Goal: Task Accomplishment & Management: Manage account settings

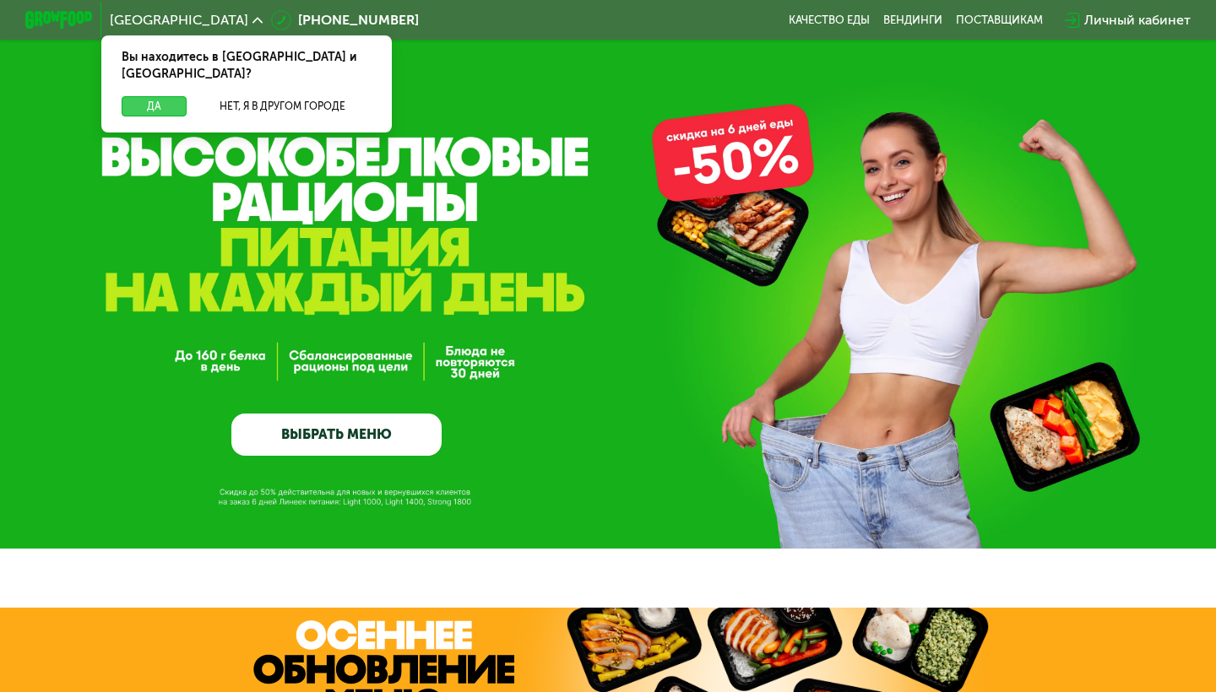
click at [159, 96] on button "Да" at bounding box center [154, 106] width 65 height 20
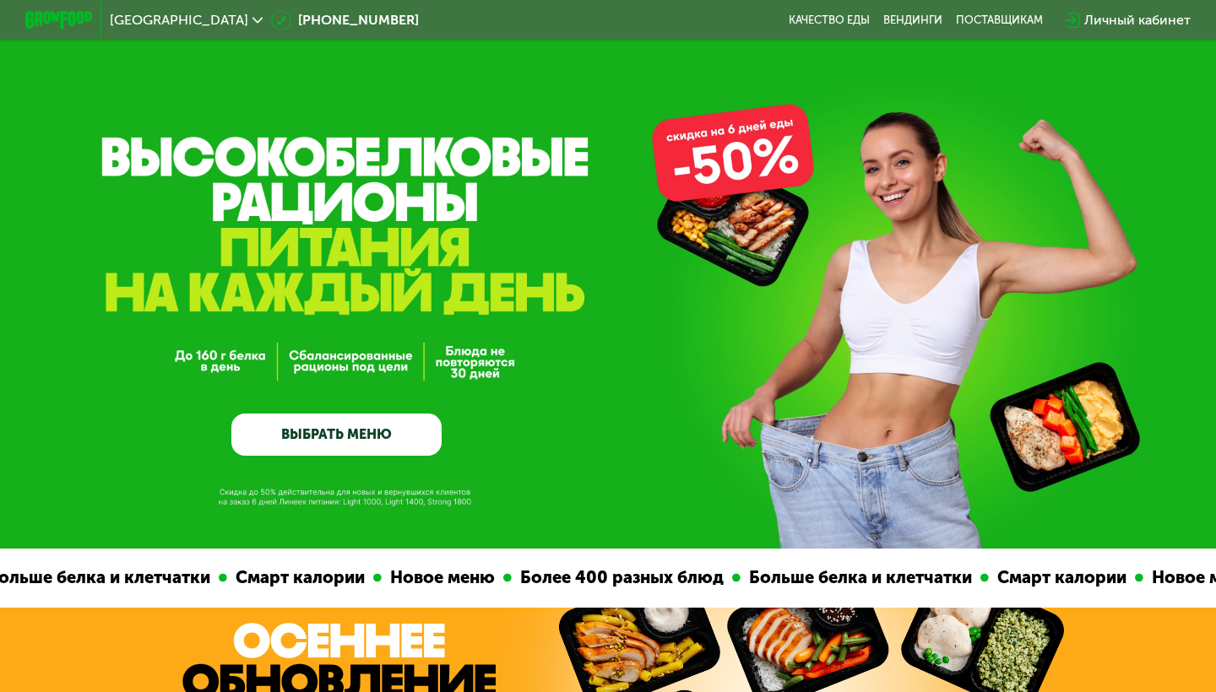
click at [1132, 18] on div "Личный кабинет" at bounding box center [1137, 20] width 106 height 20
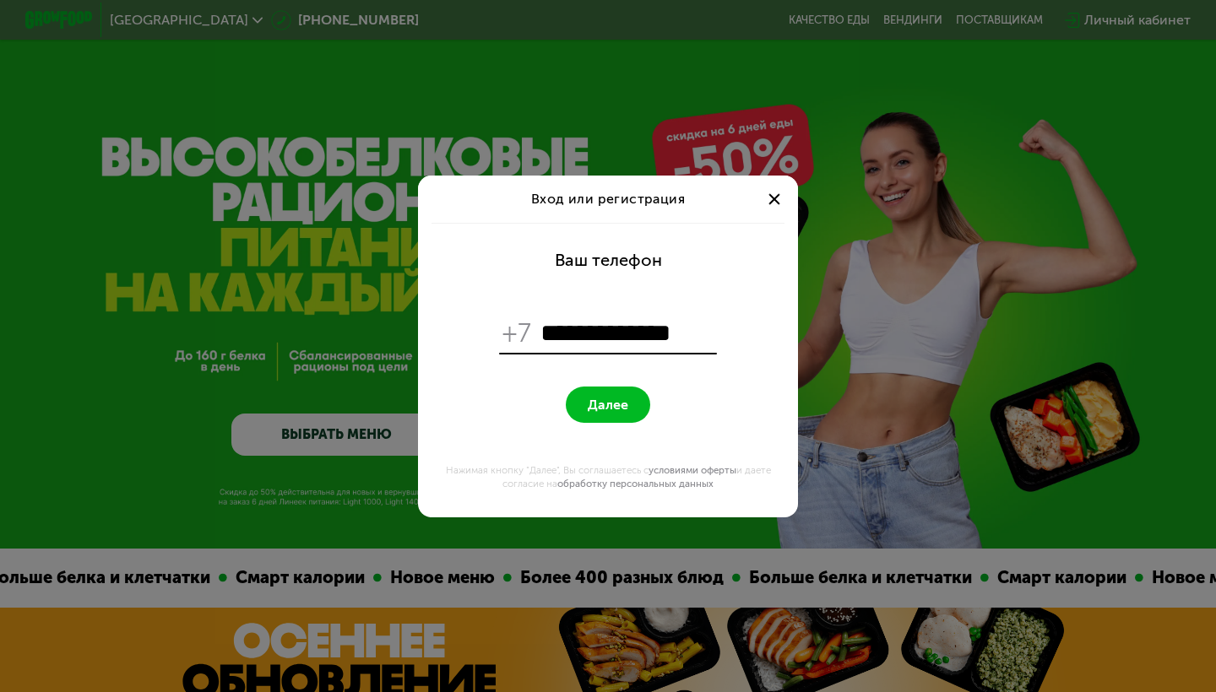
type input "**********"
click at [612, 407] on span "Далее" at bounding box center [608, 405] width 41 height 16
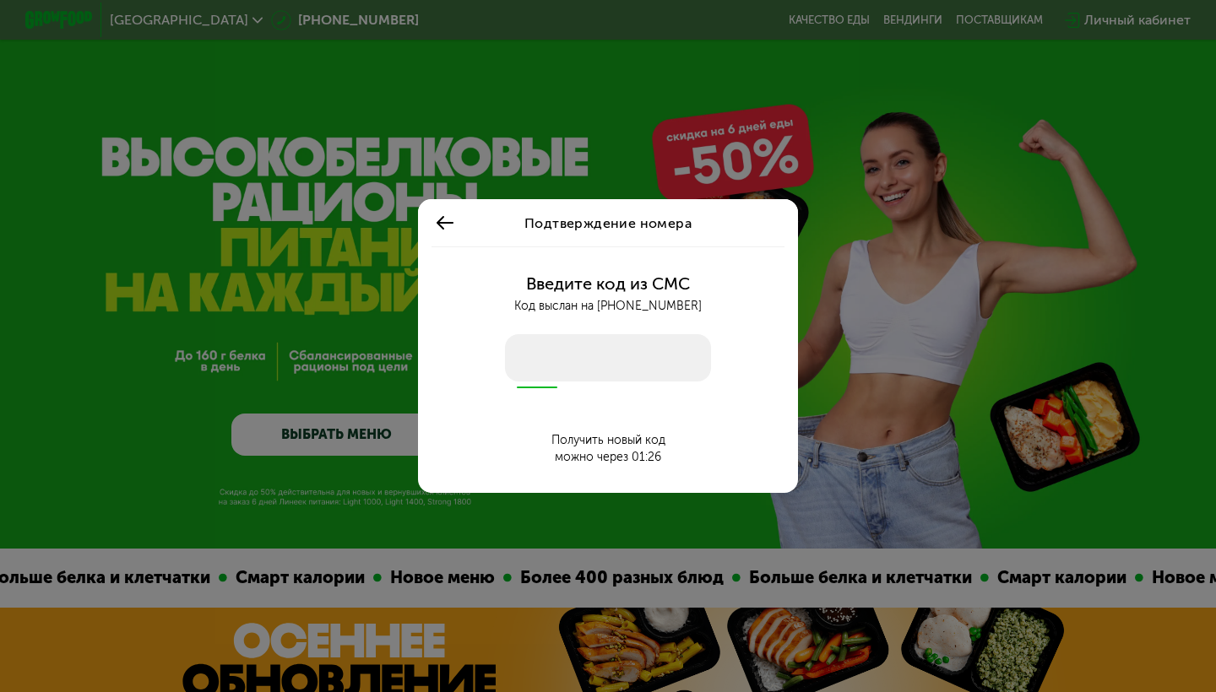
click at [595, 352] on input "number" at bounding box center [608, 357] width 206 height 47
type input "****"
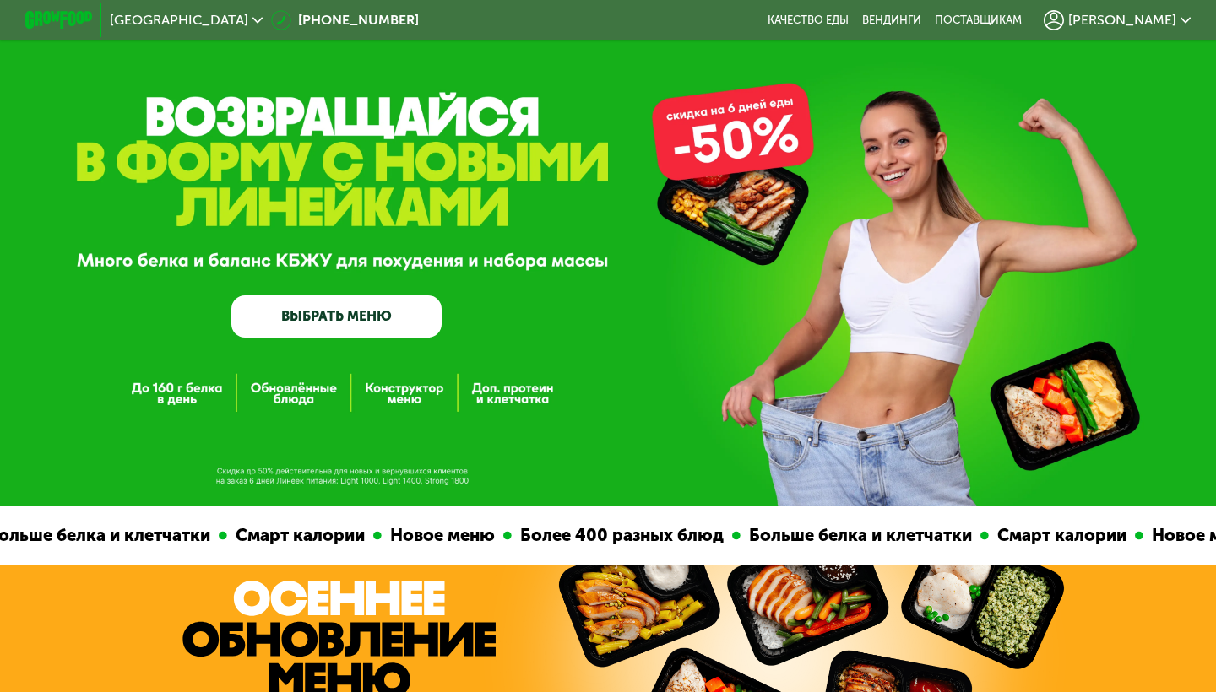
click at [1181, 19] on icon at bounding box center [1186, 20] width 10 height 10
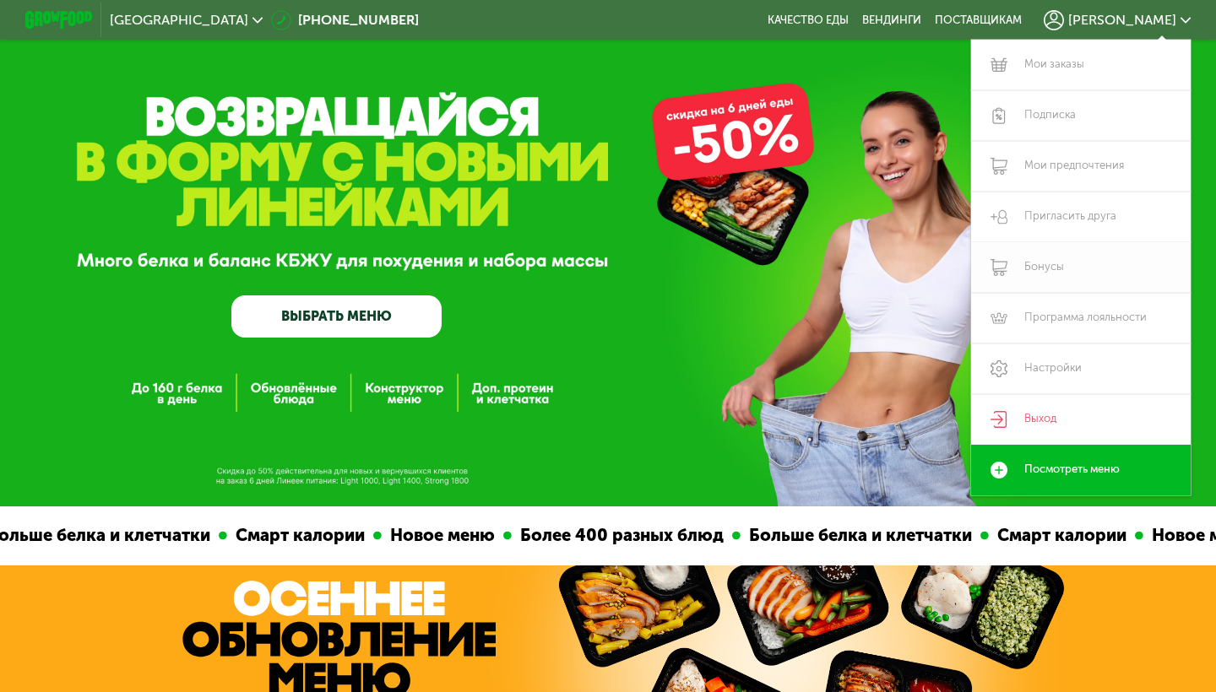
click at [1046, 273] on link "Бонусы" at bounding box center [1081, 267] width 220 height 51
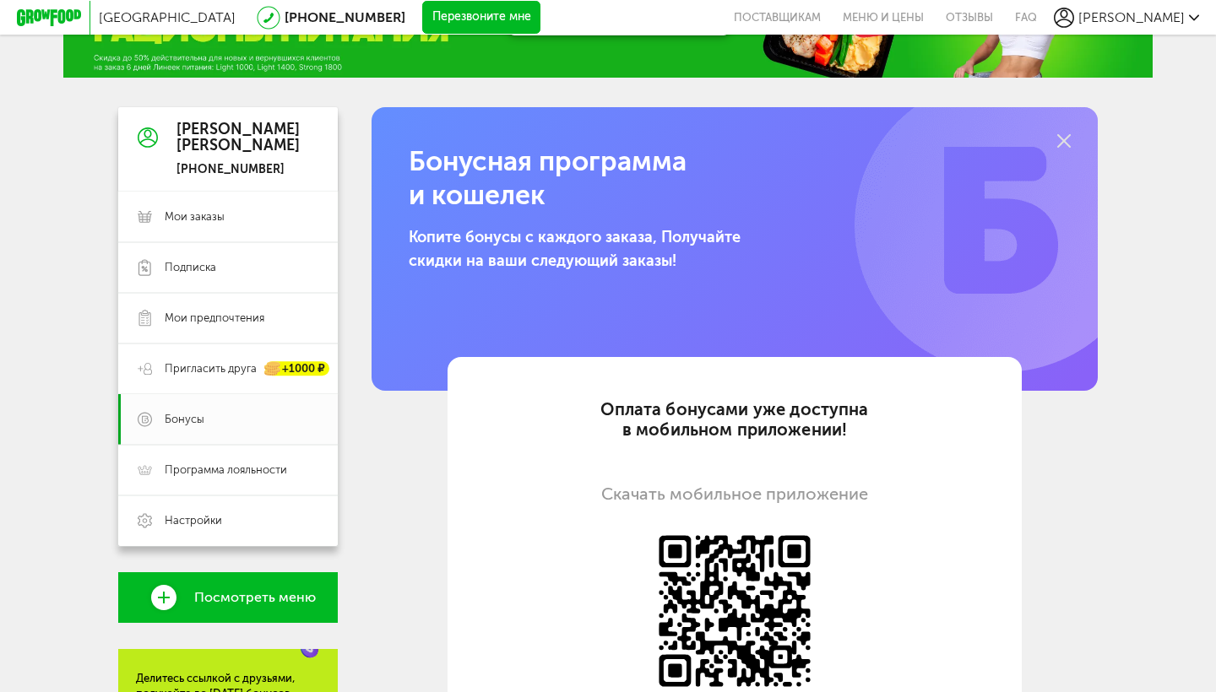
scroll to position [91, 0]
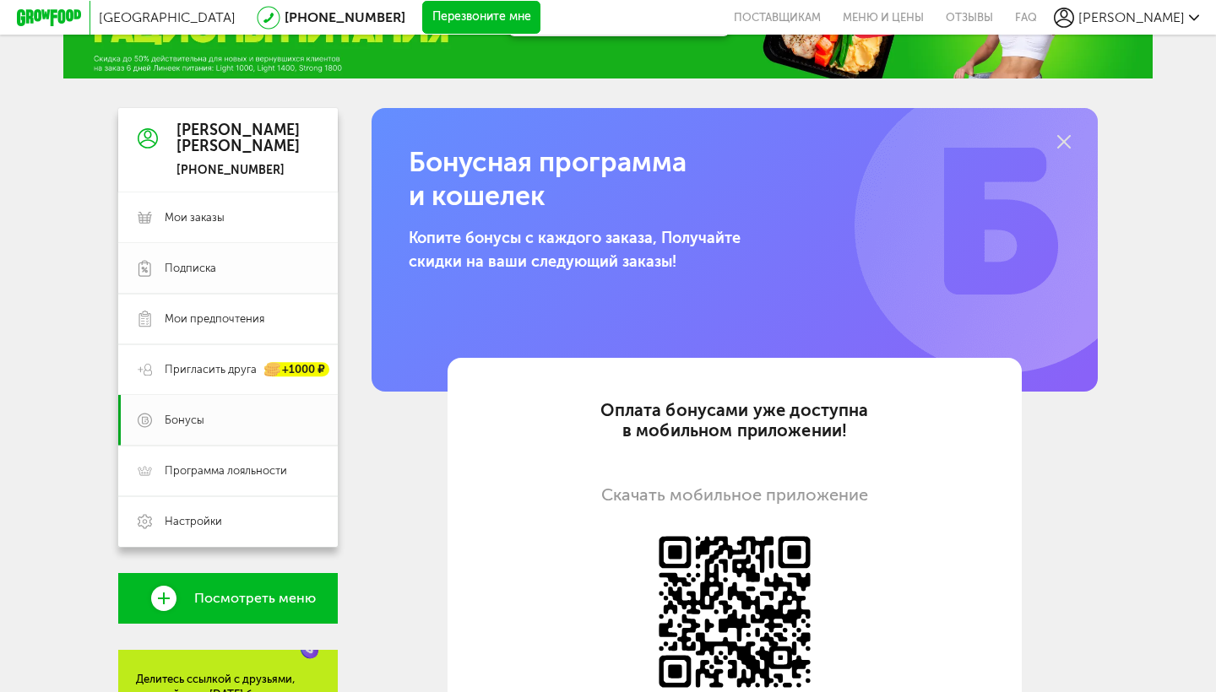
click at [216, 280] on link "Подписка" at bounding box center [228, 268] width 220 height 51
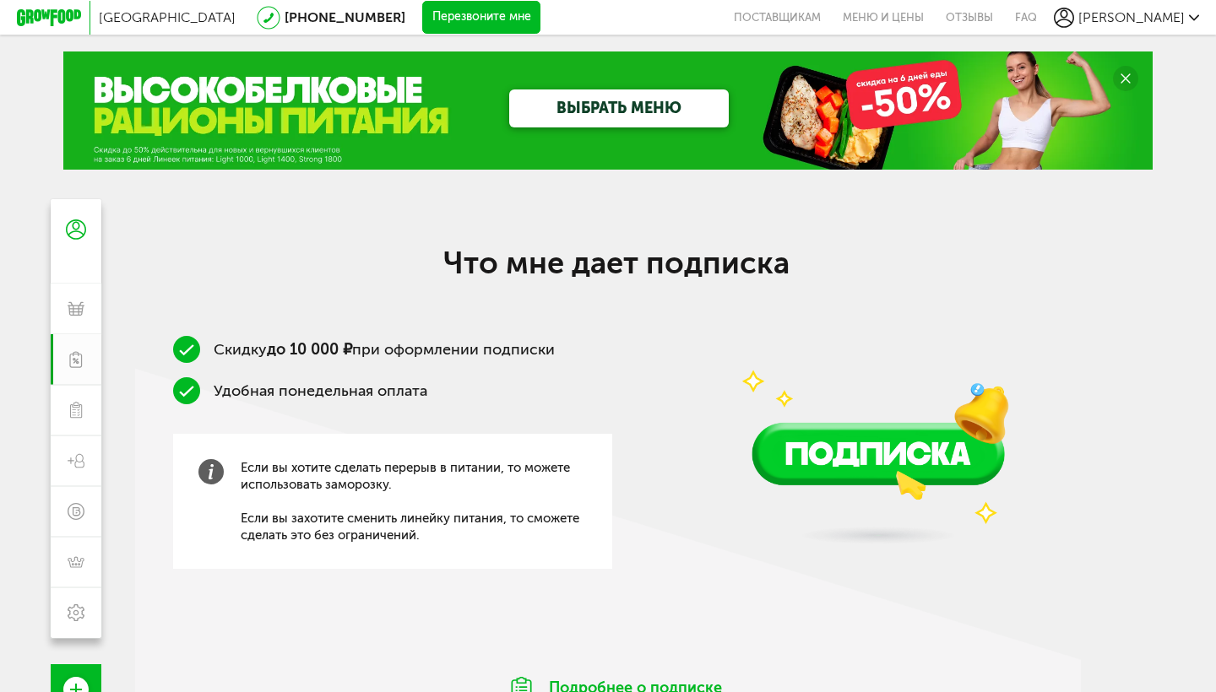
click at [1151, 13] on span "[PERSON_NAME]" at bounding box center [1131, 17] width 106 height 16
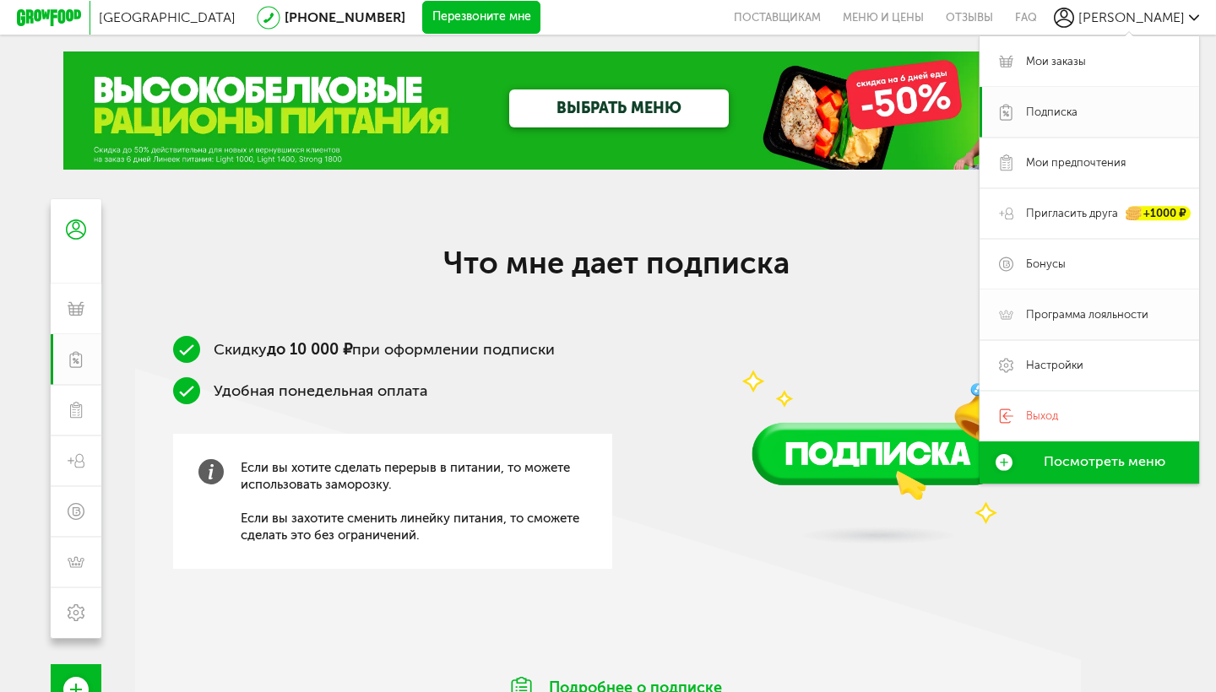
click at [1124, 315] on span "Программа лояльности" at bounding box center [1087, 314] width 122 height 15
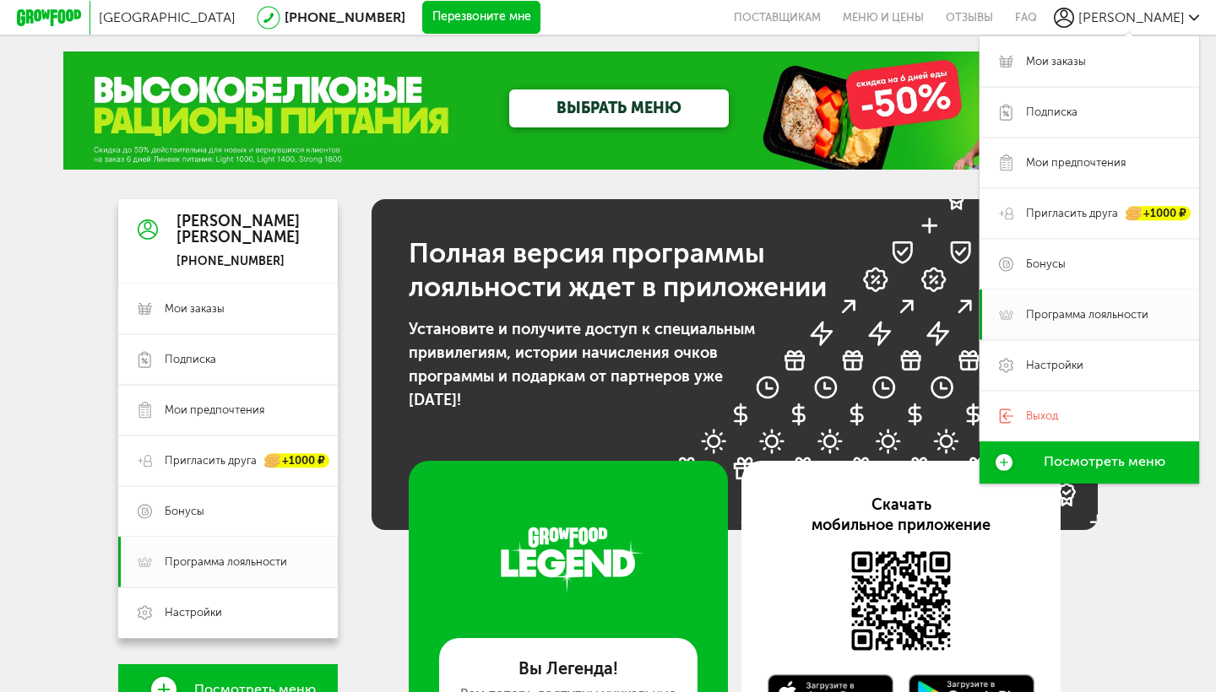
click at [1137, 635] on div "Москва [PHONE_NUMBER] Перезвоните мне поставщикам Меню и цены Отзывы FAQ [PERSO…" at bounding box center [608, 549] width 1216 height 1098
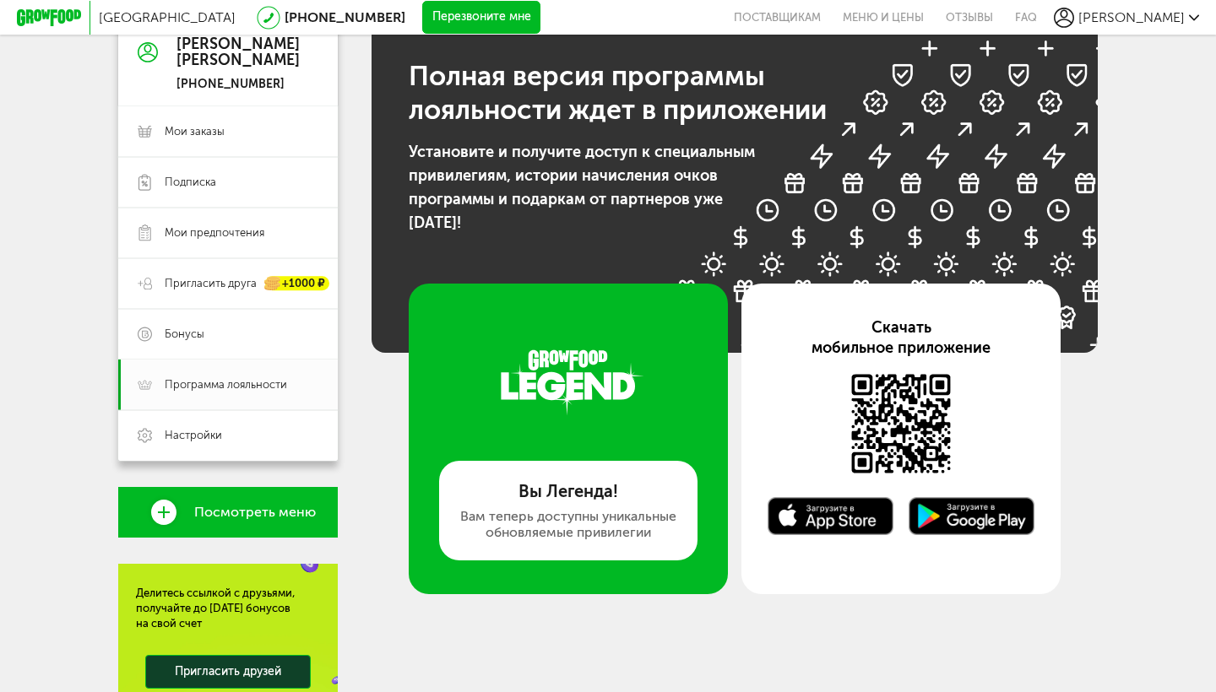
scroll to position [178, 0]
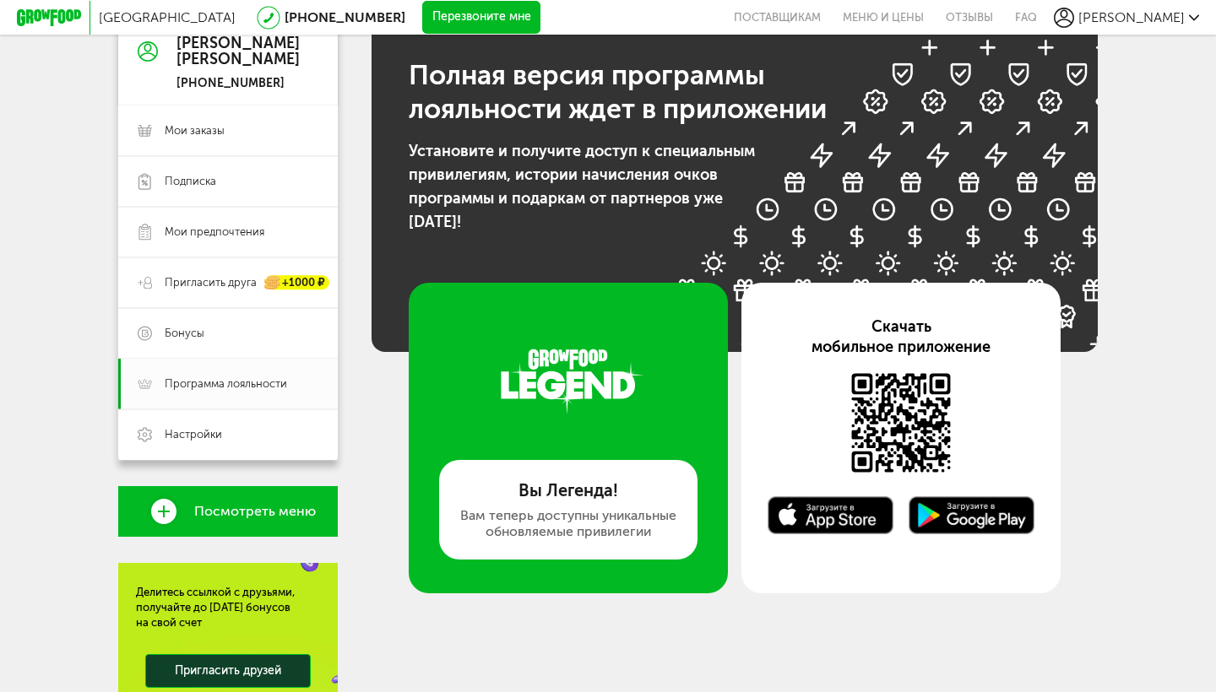
click at [578, 530] on div "Вам теперь доступны уникальные обновляемые привилегии" at bounding box center [568, 524] width 218 height 32
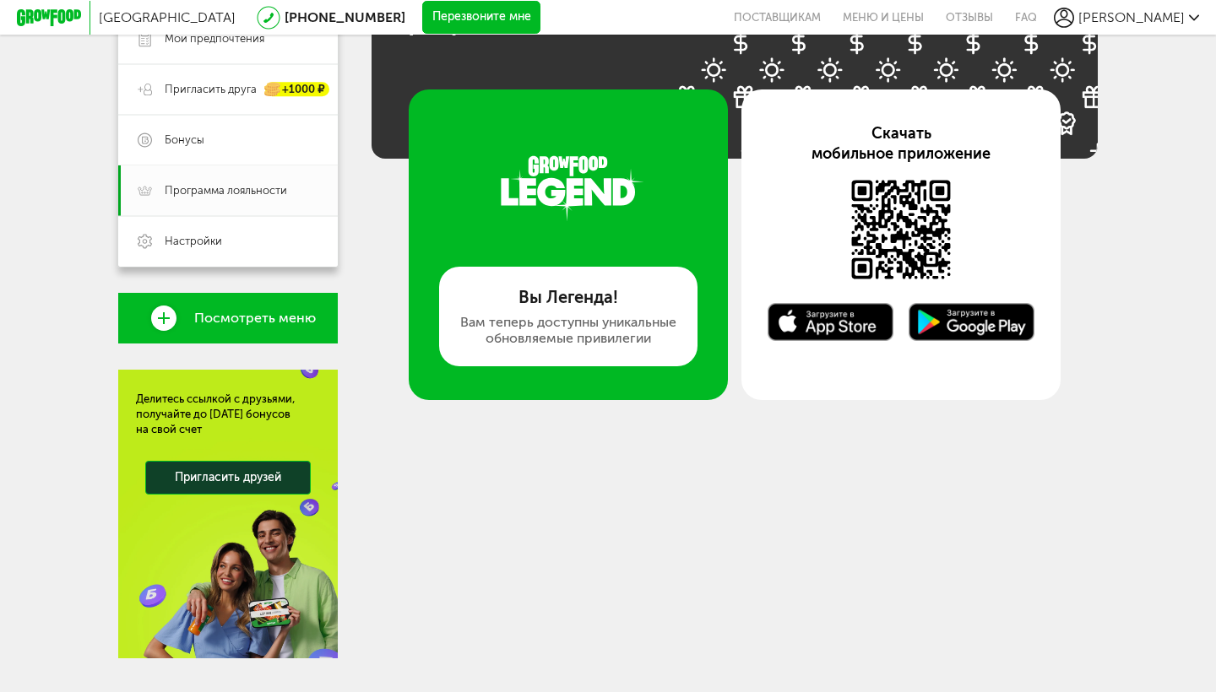
scroll to position [403, 0]
